Goal: Information Seeking & Learning: Check status

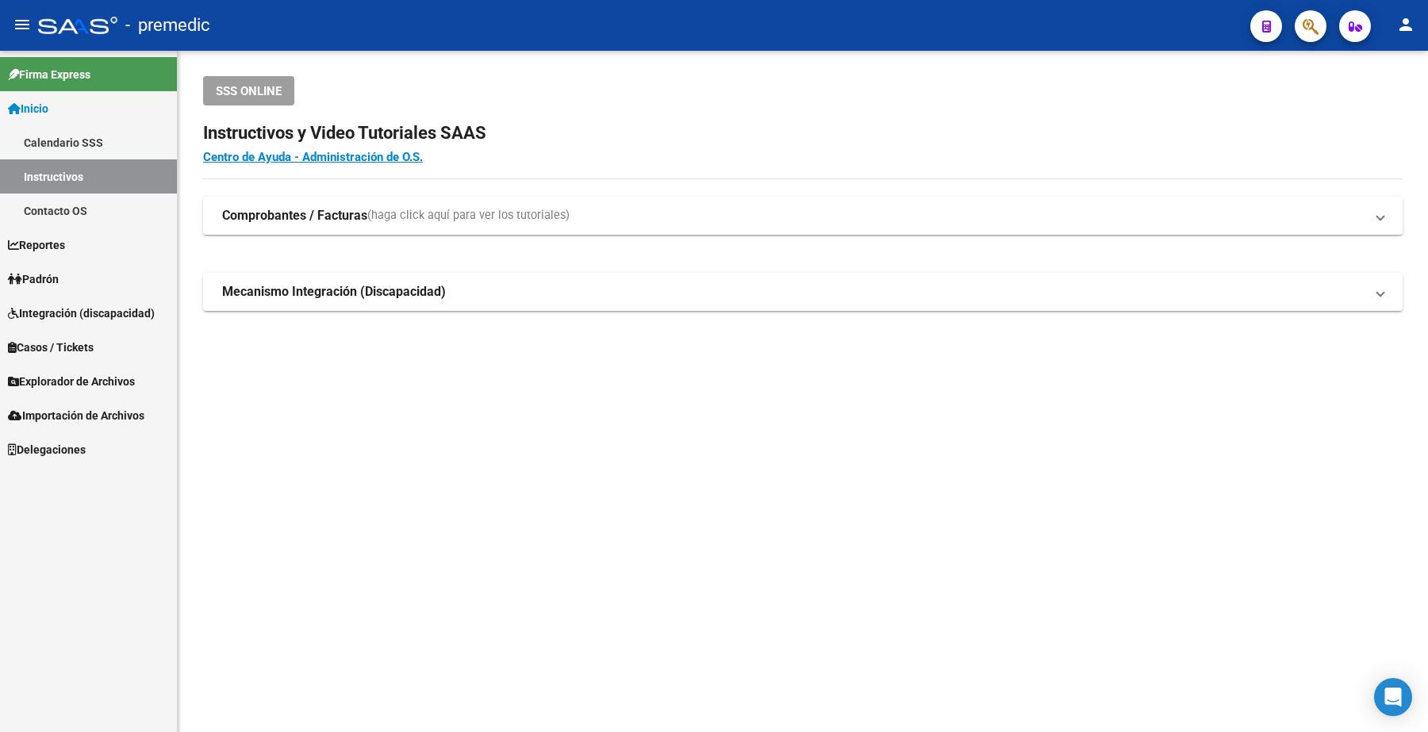
click at [52, 284] on span "Padrón" at bounding box center [33, 279] width 51 height 17
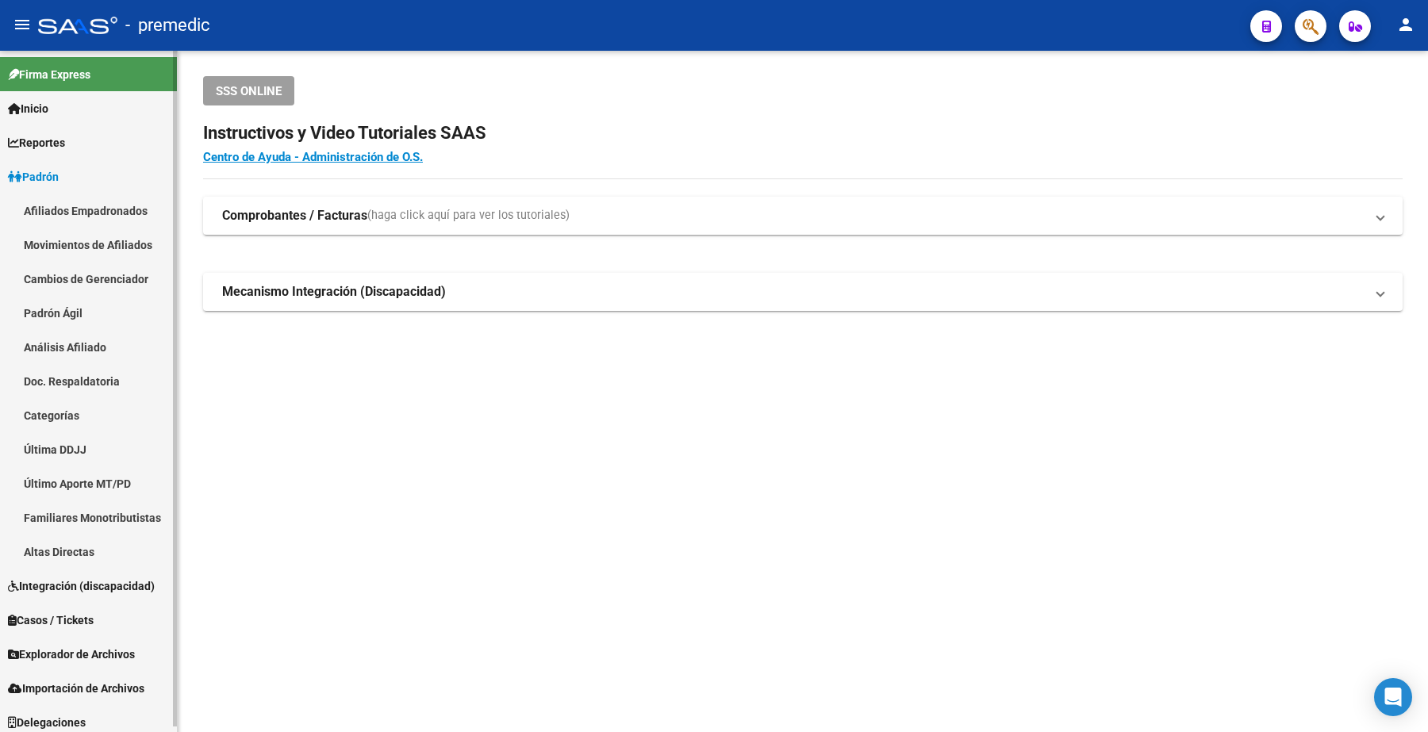
click at [86, 353] on link "Análisis Afiliado" at bounding box center [88, 347] width 177 height 34
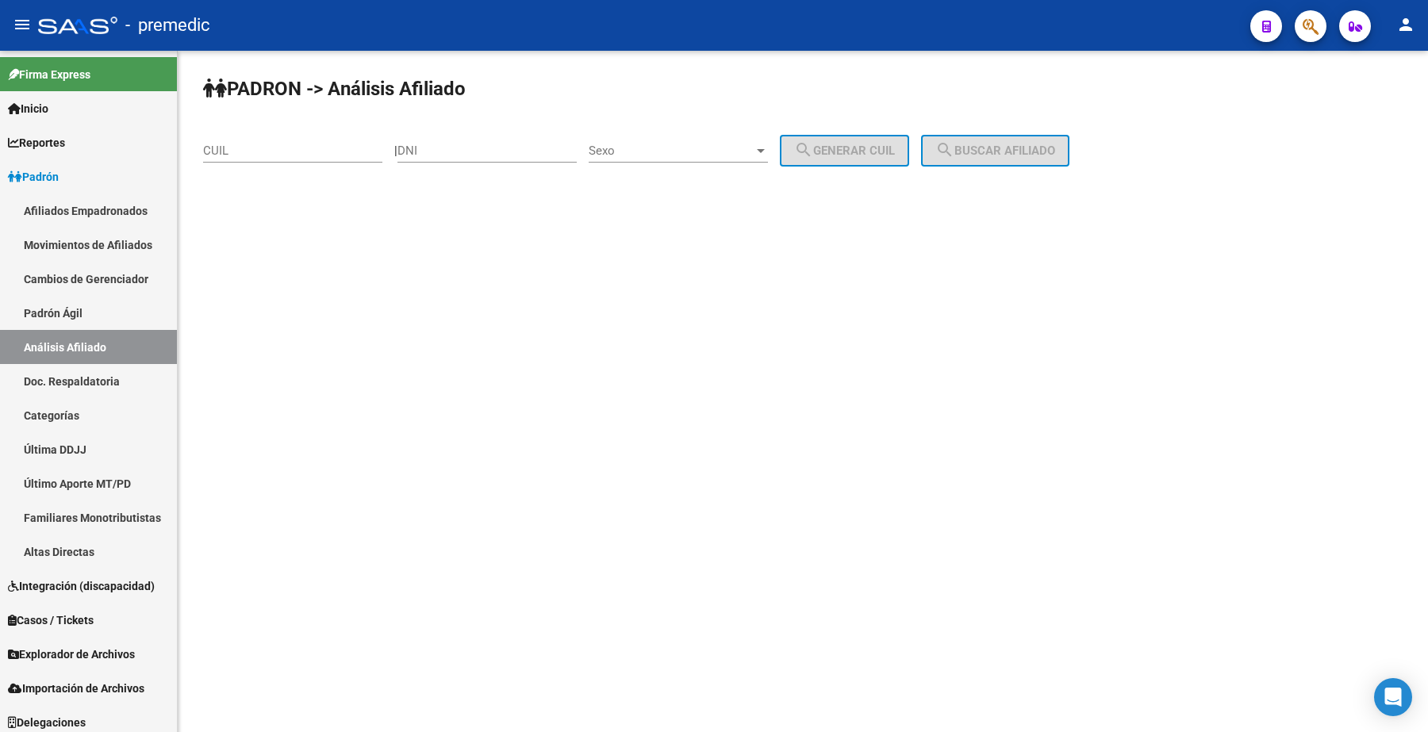
drag, startPoint x: 304, startPoint y: 156, endPoint x: 302, endPoint y: 164, distance: 8.1
click at [304, 157] on div "CUIL" at bounding box center [292, 146] width 179 height 34
paste input "27-35900606-9"
drag, startPoint x: 1043, startPoint y: 157, endPoint x: 1023, endPoint y: 153, distance: 20.2
click at [1042, 157] on button "search Buscar afiliado" at bounding box center [995, 151] width 148 height 32
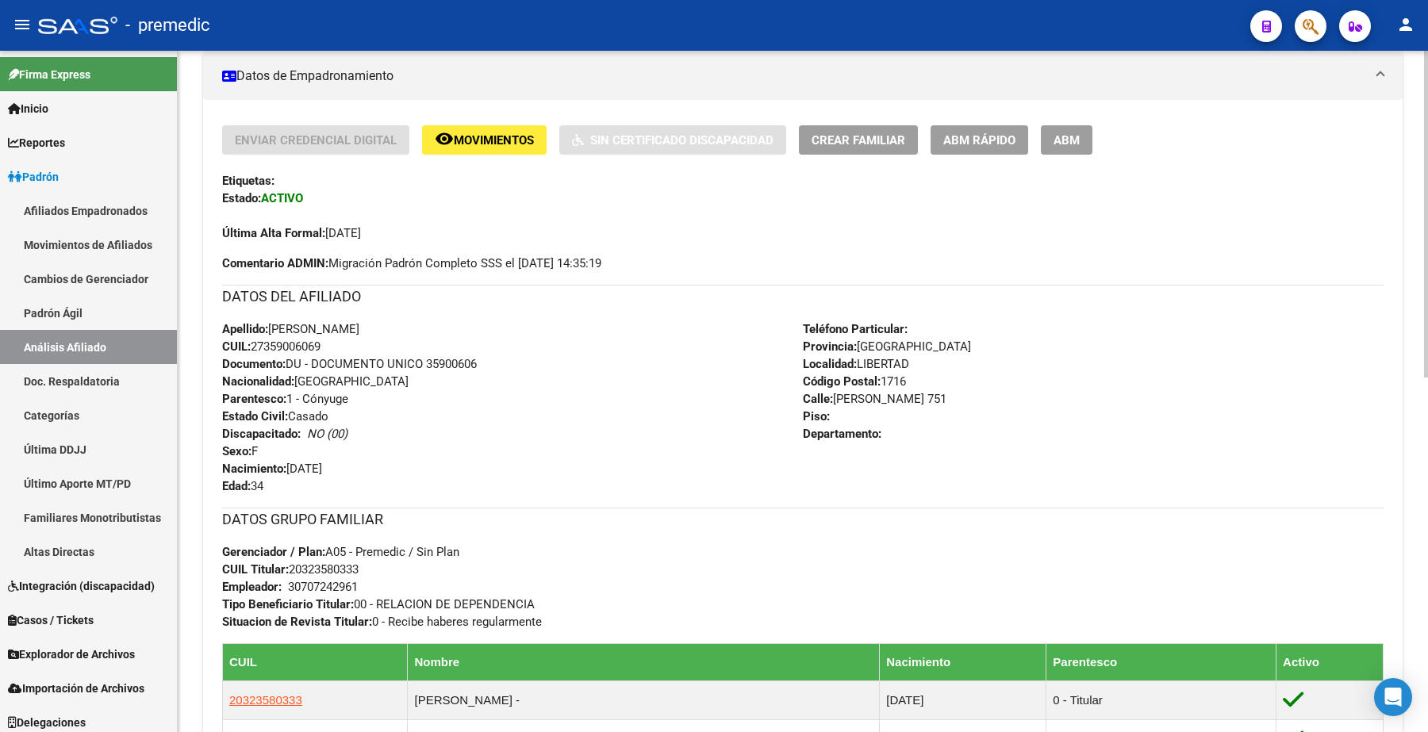
scroll to position [434, 0]
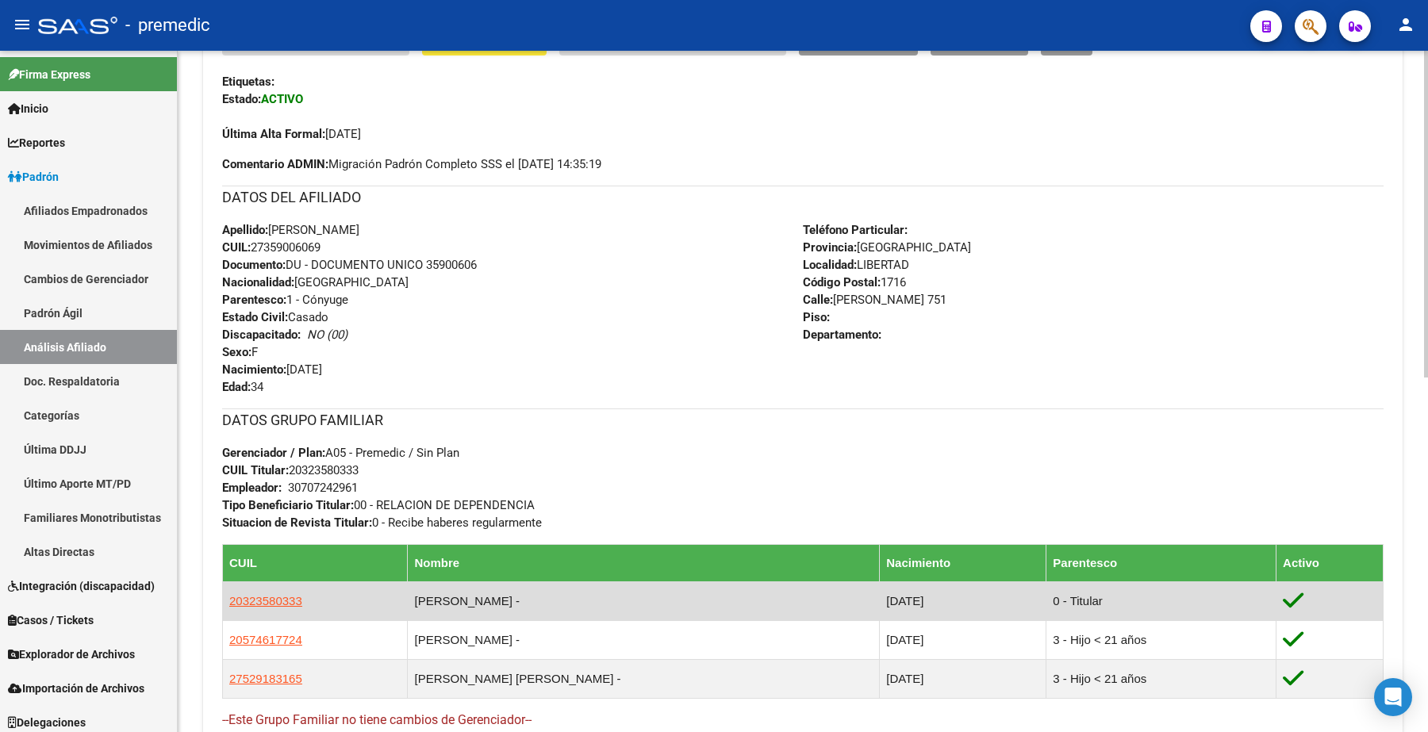
drag, startPoint x: 575, startPoint y: 595, endPoint x: 413, endPoint y: 597, distance: 161.8
click at [414, 597] on tr "20323580333 [PERSON_NAME] - [DATE] 0 - Titular" at bounding box center [803, 601] width 1161 height 39
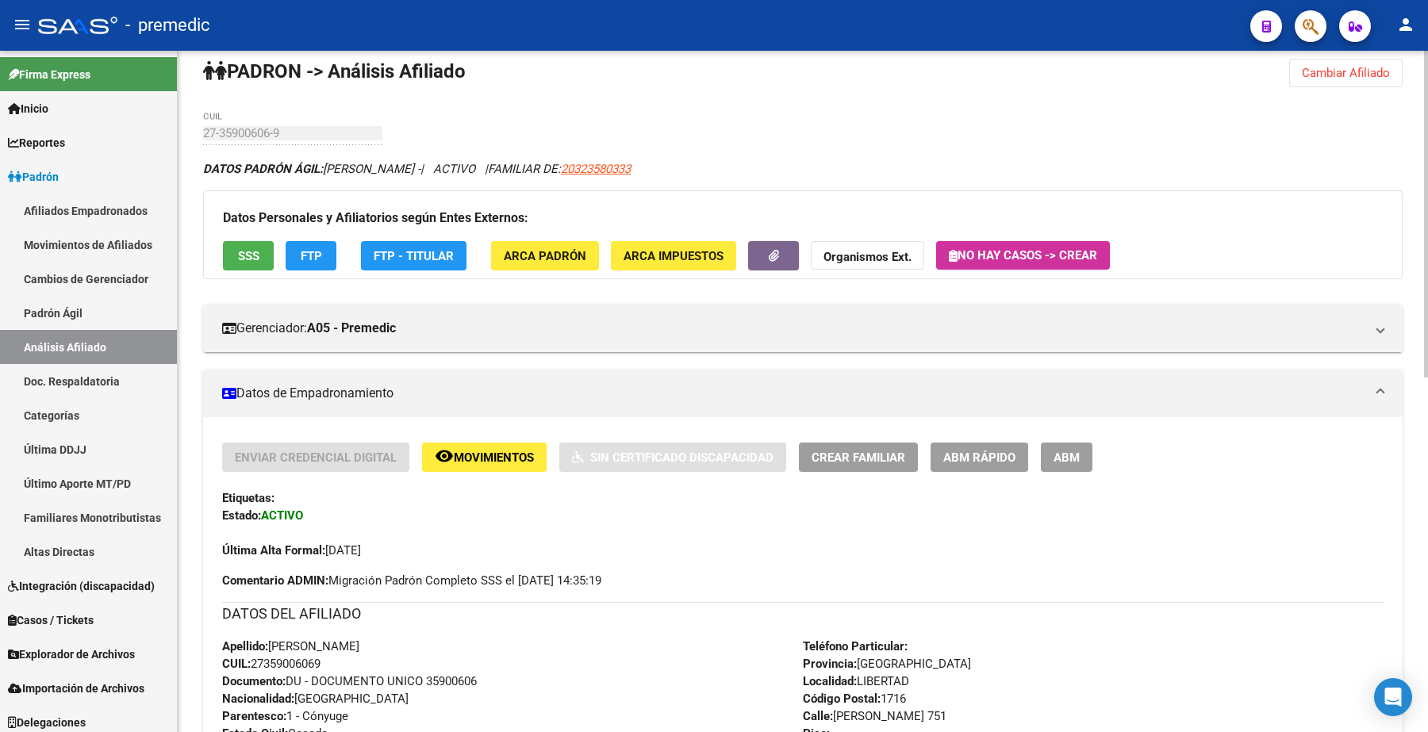
scroll to position [0, 0]
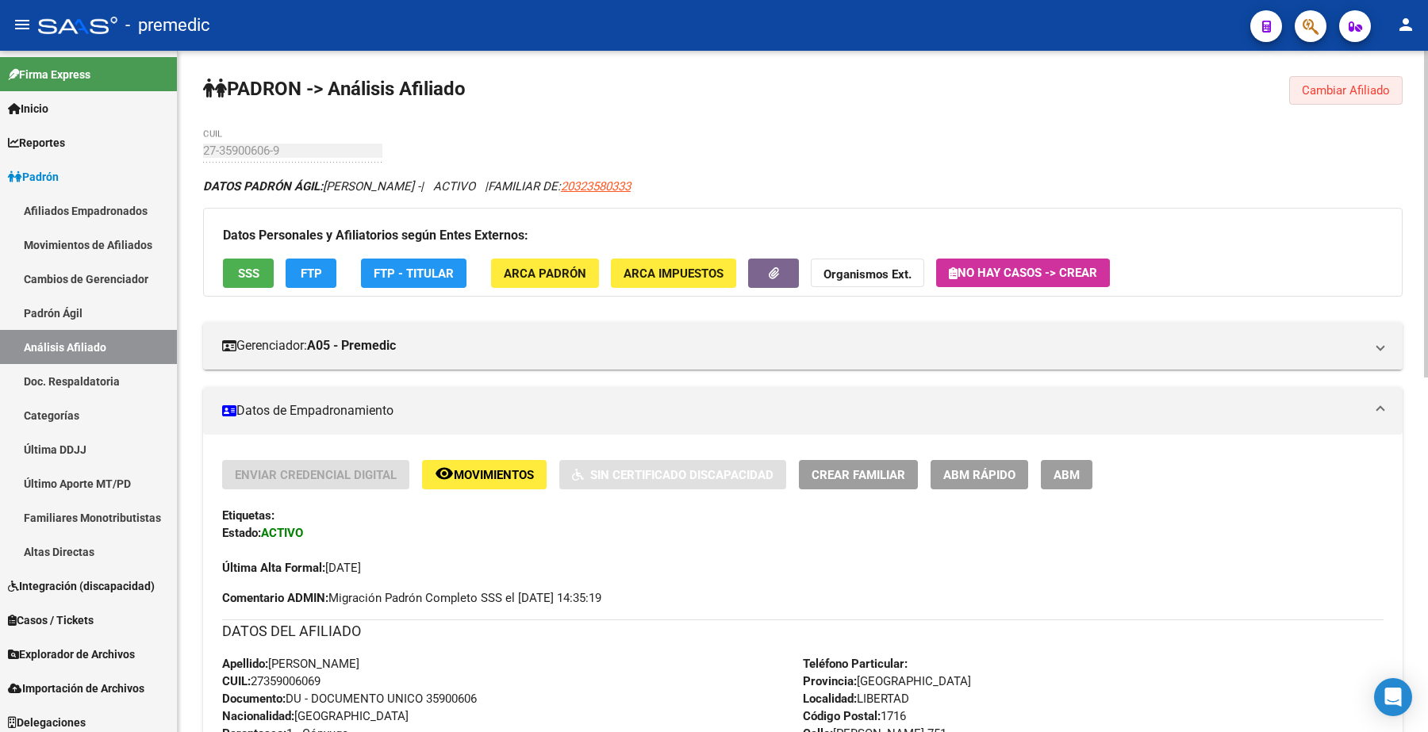
drag, startPoint x: 1349, startPoint y: 89, endPoint x: 223, endPoint y: 203, distance: 1132.3
click at [1349, 89] on span "Cambiar Afiliado" at bounding box center [1346, 90] width 88 height 14
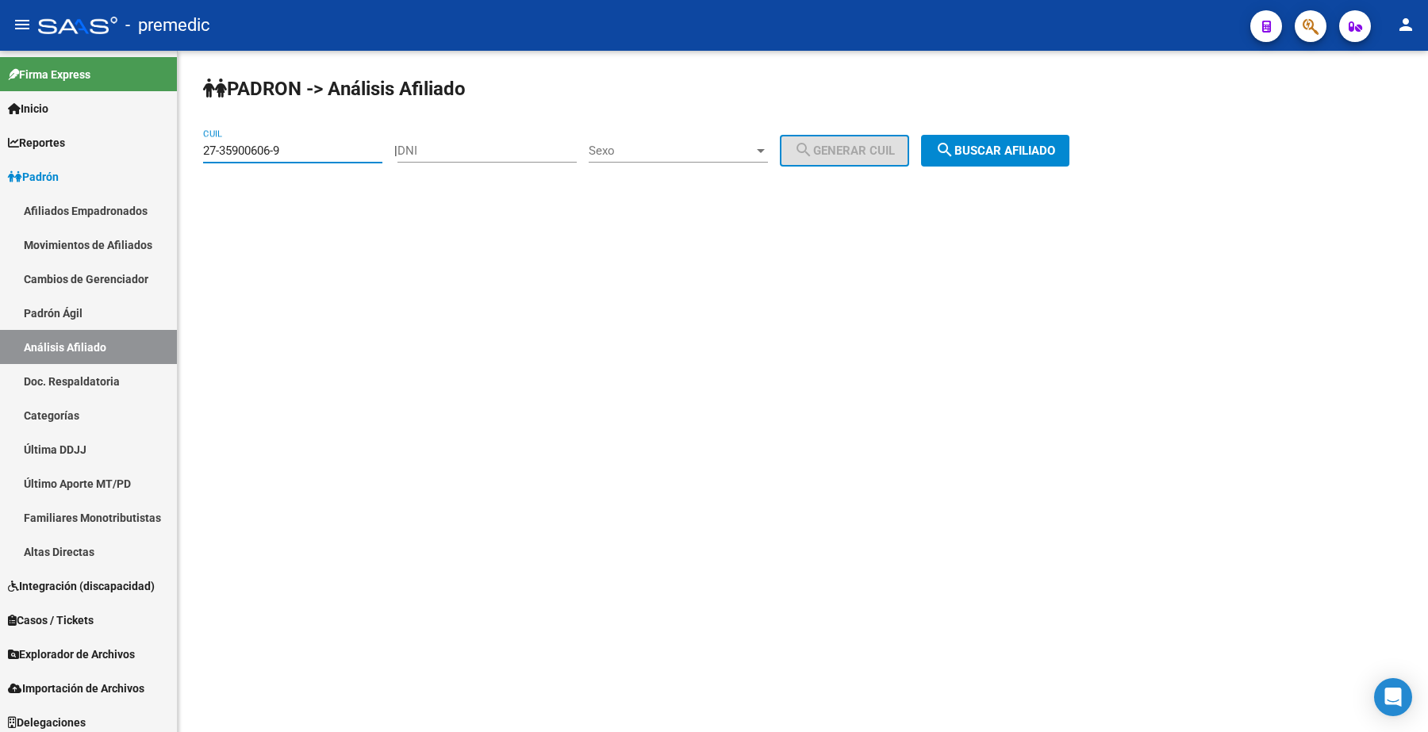
drag, startPoint x: 313, startPoint y: 152, endPoint x: 214, endPoint y: 148, distance: 99.2
click at [124, 140] on mat-sidenav-container "Firma Express Inicio Calendario SSS Instructivos Contacto OS Reportes Padrón Tr…" at bounding box center [714, 391] width 1428 height 681
paste input "0-32358033-3"
type input "20-32358033-3"
click at [981, 159] on button "search Buscar afiliado" at bounding box center [995, 151] width 148 height 32
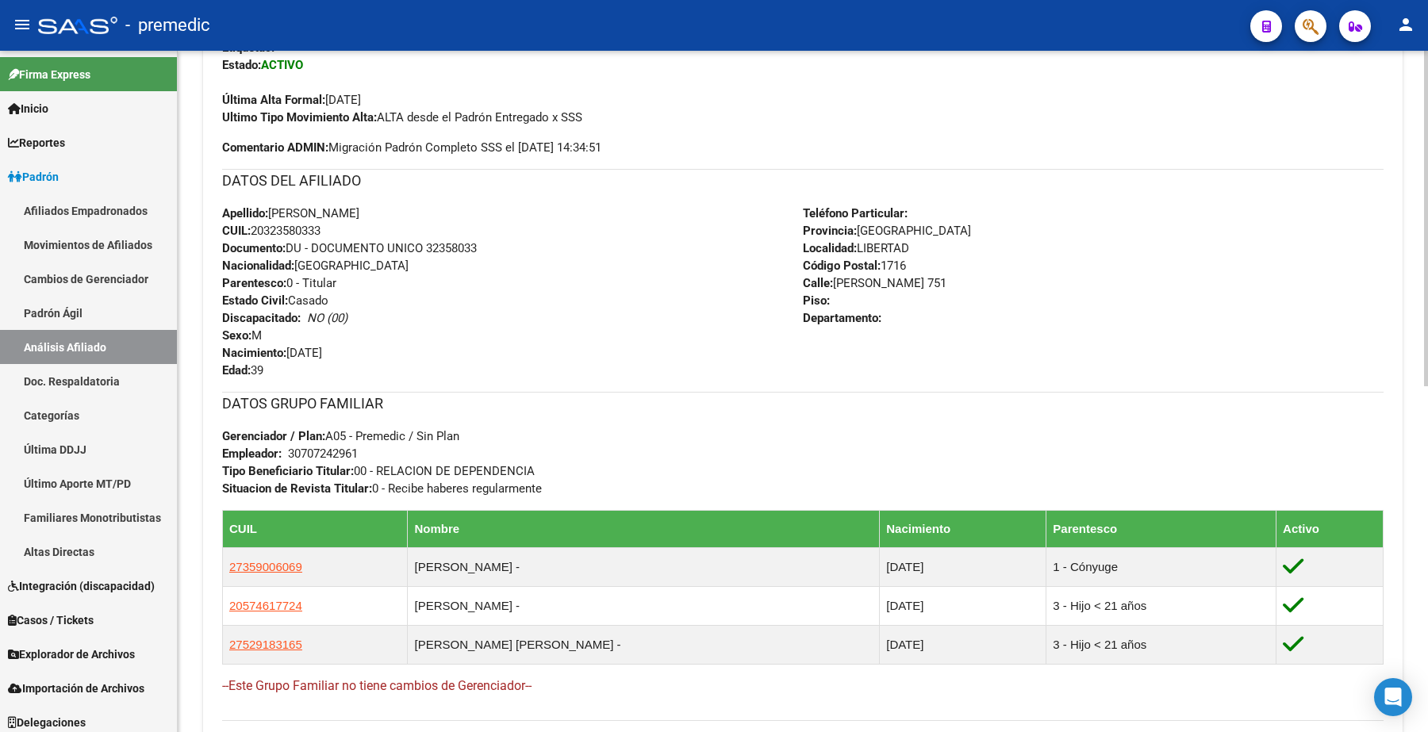
scroll to position [496, 0]
